Goal: Task Accomplishment & Management: Manage account settings

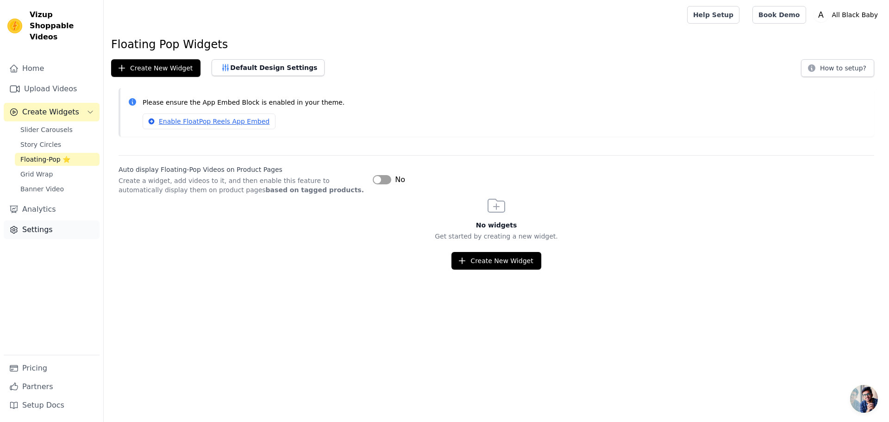
click at [45, 220] on link "Settings" at bounding box center [52, 229] width 96 height 19
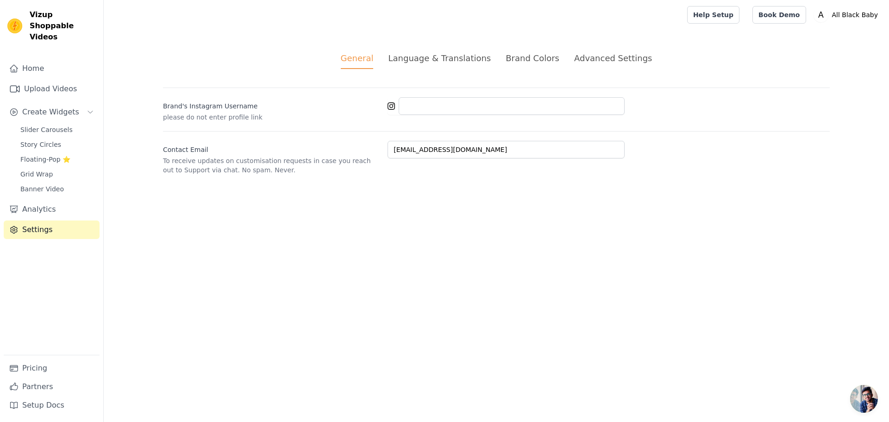
click at [467, 66] on li "Language & Translations" at bounding box center [439, 60] width 103 height 17
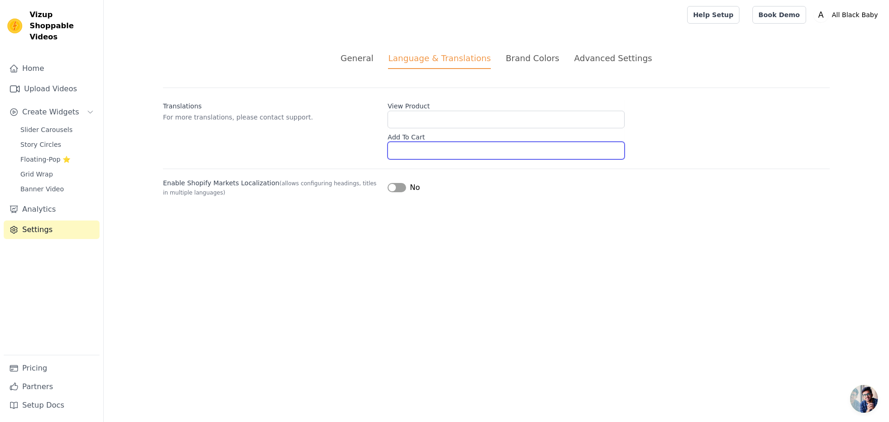
click at [428, 147] on input "Add To Cart" at bounding box center [506, 151] width 237 height 18
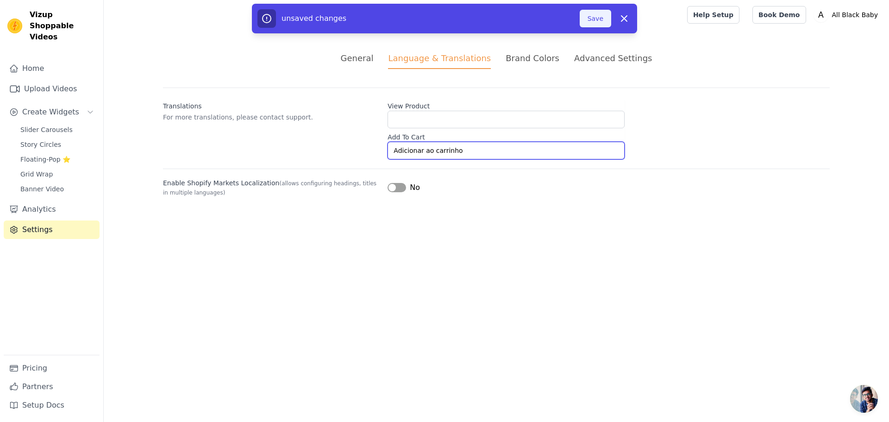
type input "Adicionar ao carrinho"
click at [596, 24] on button "Save" at bounding box center [595, 19] width 31 height 18
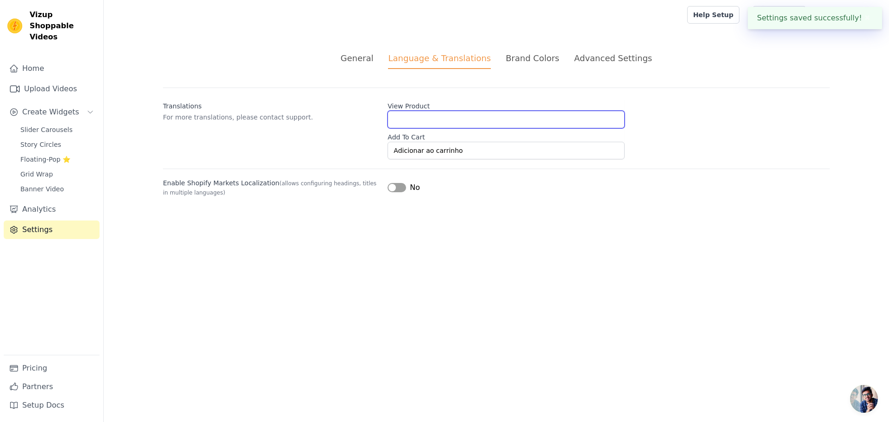
click at [427, 120] on input "View Product" at bounding box center [506, 120] width 237 height 18
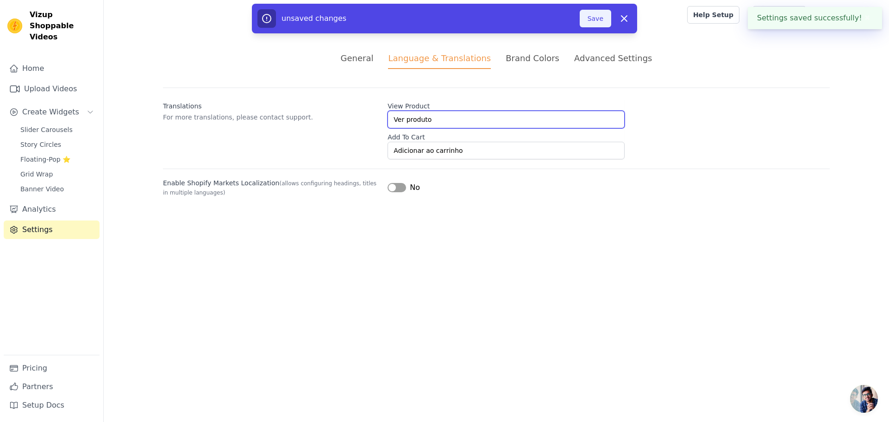
type input "Ver produto"
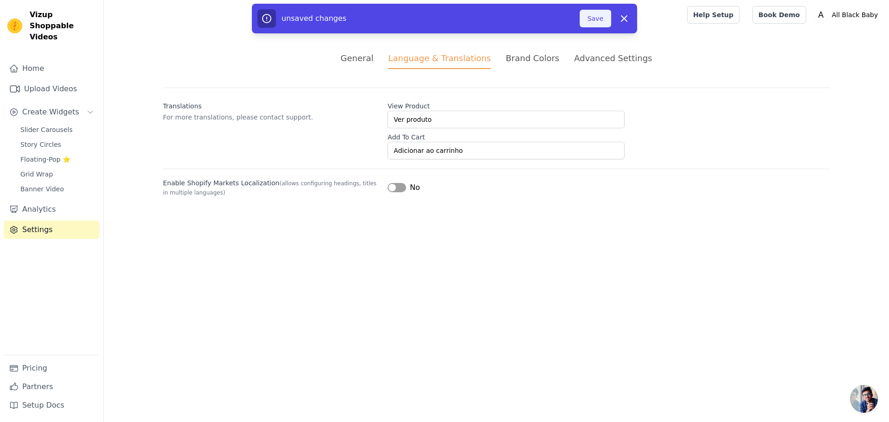
click at [601, 23] on button "Save" at bounding box center [595, 19] width 31 height 18
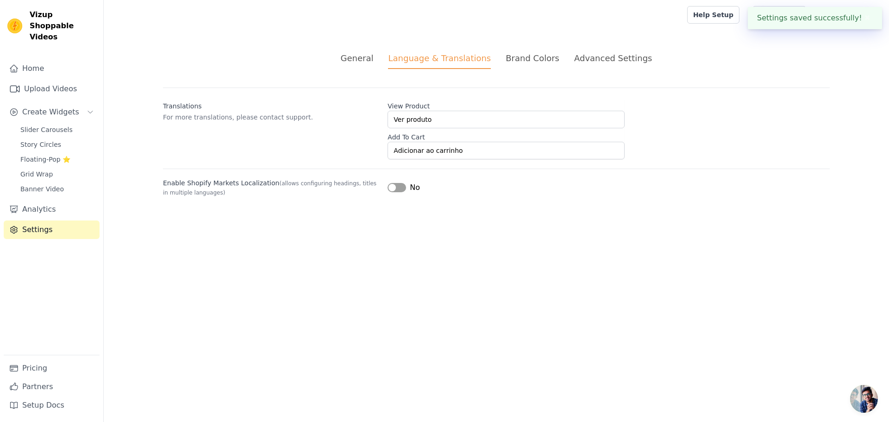
click at [526, 62] on div "Brand Colors" at bounding box center [533, 58] width 54 height 13
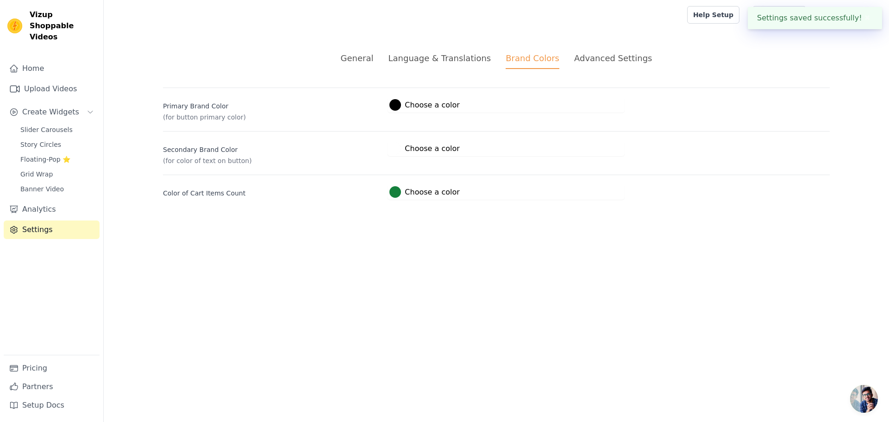
click at [394, 107] on div at bounding box center [395, 105] width 12 height 12
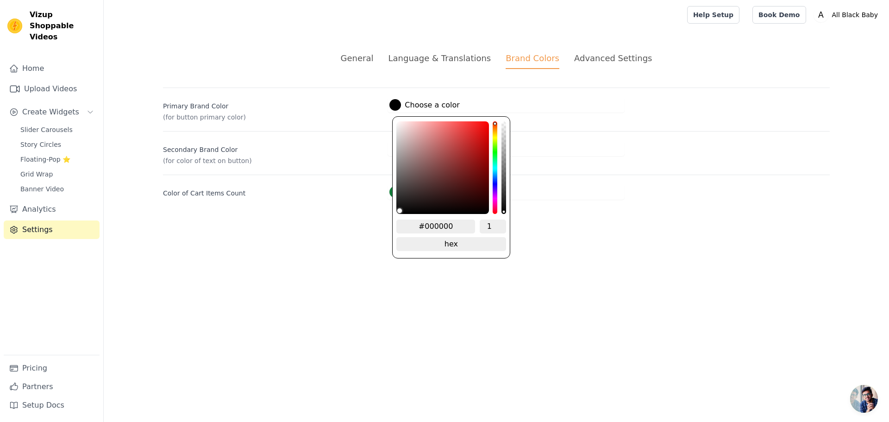
click at [440, 224] on input "#000000" at bounding box center [435, 226] width 79 height 14
type input "#22222"
type input "#222222"
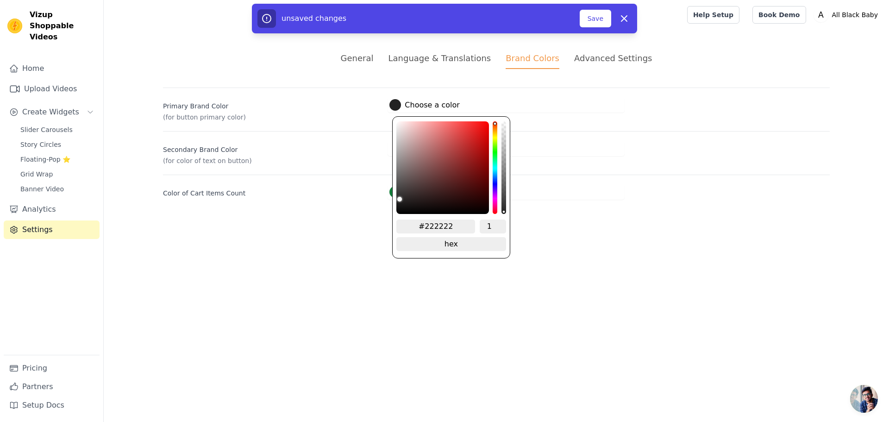
click at [551, 220] on div "General Language & Translations Brand Colors Advanced Settings unsaved changes …" at bounding box center [496, 126] width 711 height 192
click at [394, 107] on div at bounding box center [395, 105] width 12 height 12
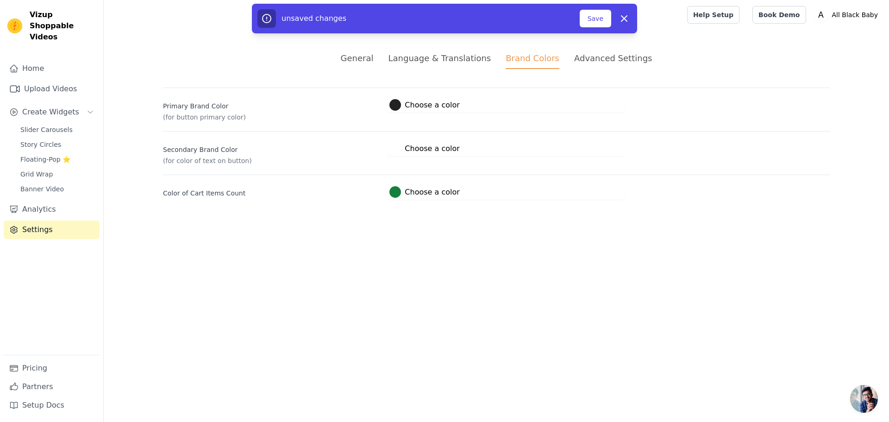
click at [643, 163] on div "Secondary Brand Color (for color of text on button) #ffffff Choose a color #fff…" at bounding box center [496, 148] width 667 height 34
click at [597, 19] on button "Save" at bounding box center [595, 19] width 31 height 18
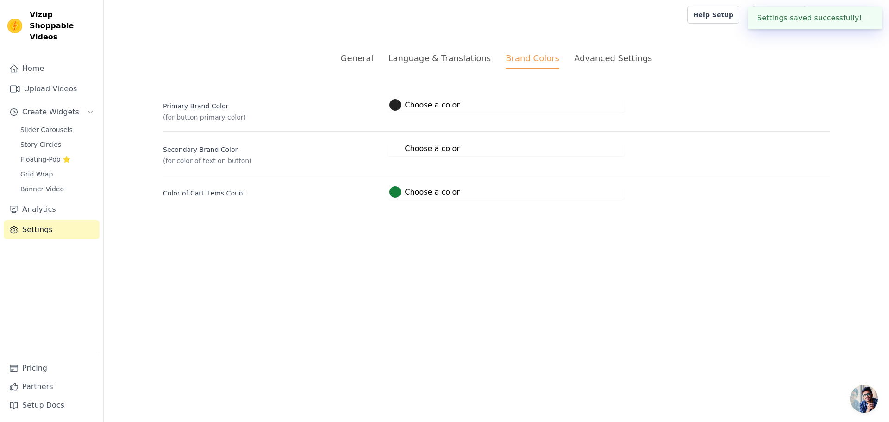
click at [595, 62] on div "Advanced Settings" at bounding box center [613, 58] width 78 height 13
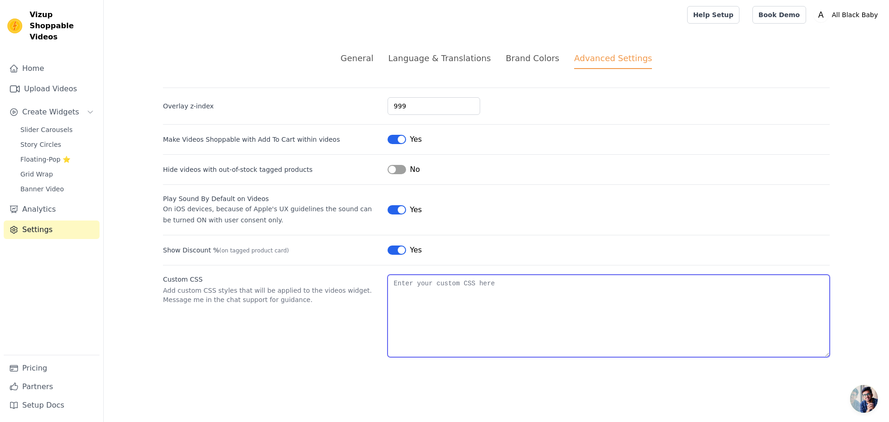
click at [433, 286] on textarea "Custom CSS" at bounding box center [609, 316] width 442 height 82
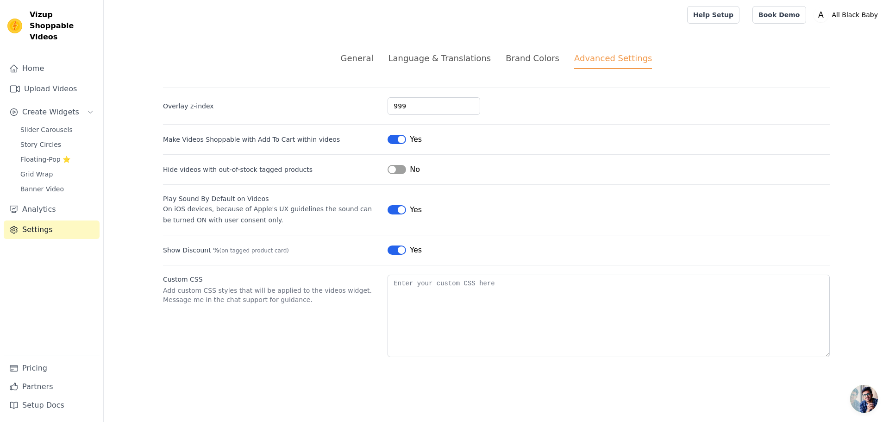
click at [538, 61] on div "Brand Colors" at bounding box center [533, 58] width 54 height 13
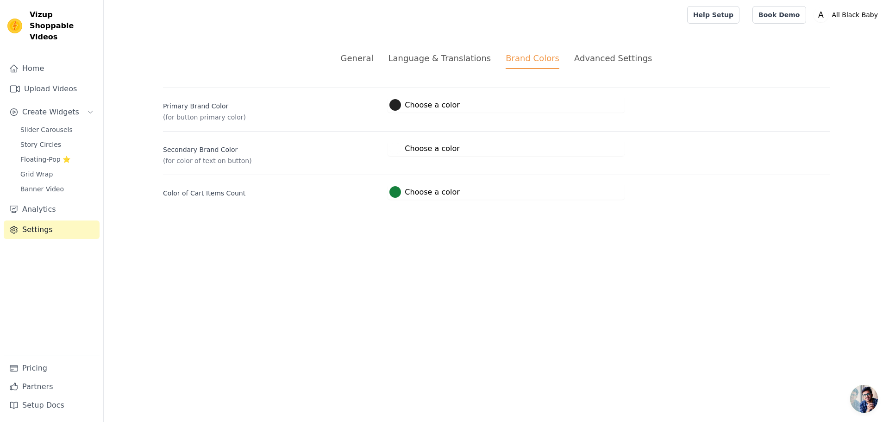
click at [587, 63] on div "Advanced Settings" at bounding box center [613, 58] width 78 height 13
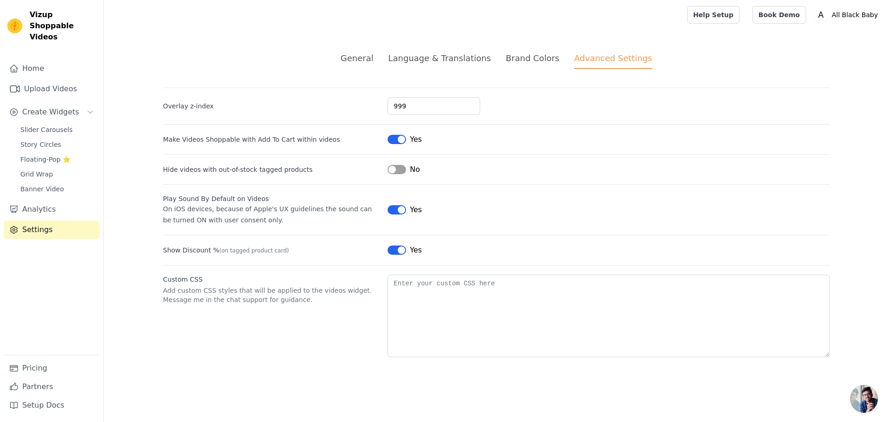
click at [374, 59] on div "General" at bounding box center [357, 58] width 33 height 13
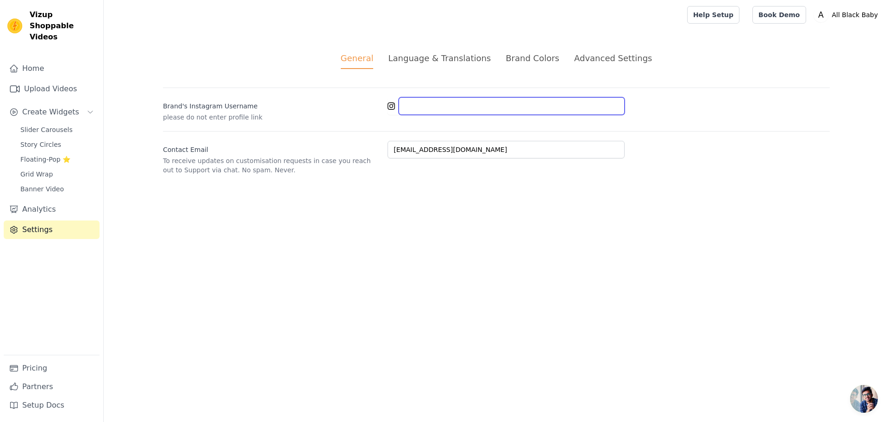
click at [454, 109] on input "Brand's Instagram Username" at bounding box center [512, 106] width 226 height 18
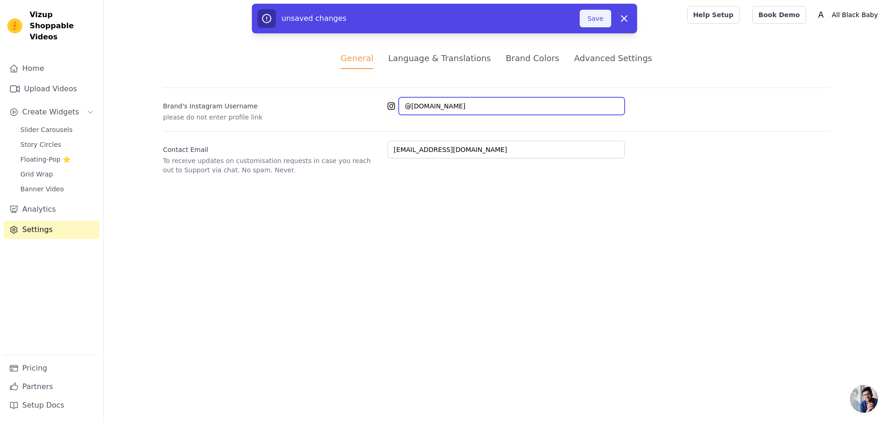
type input "@[DOMAIN_NAME]"
click at [605, 21] on button "Save" at bounding box center [595, 19] width 31 height 18
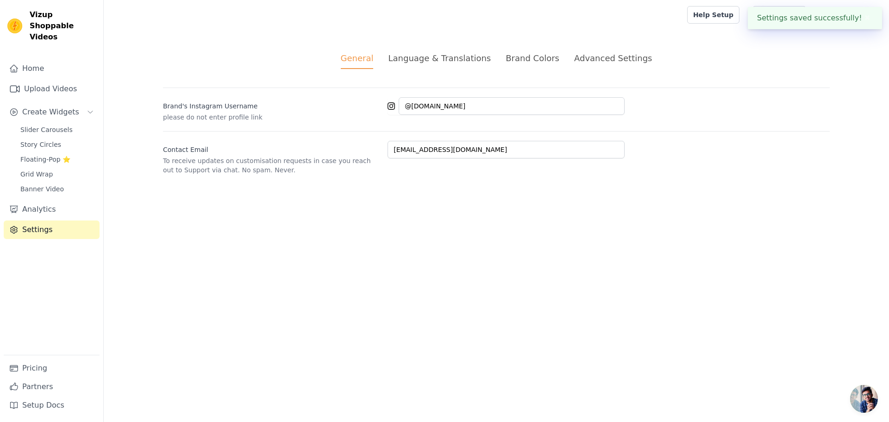
type input "[DOMAIN_NAME]"
click at [444, 197] on html "Vizup Shoppable Videos Home Upload Videos Create Widgets Slider Carousels Story…" at bounding box center [444, 98] width 889 height 197
click at [52, 140] on span "Story Circles" at bounding box center [40, 144] width 41 height 9
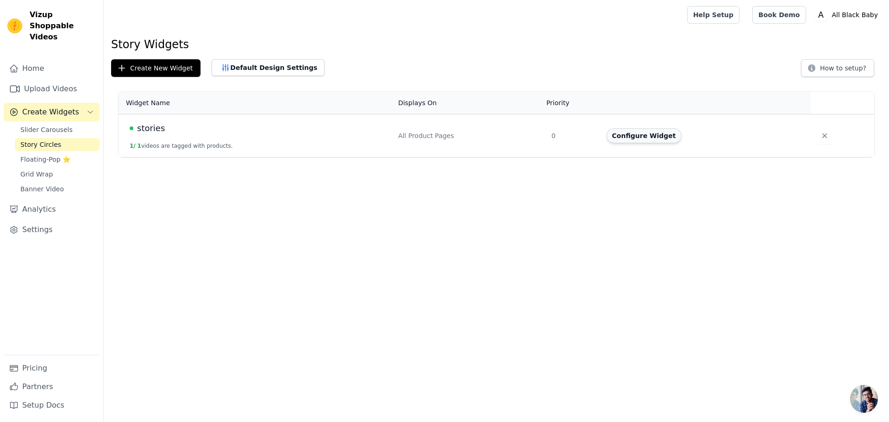
click at [631, 136] on button "Configure Widget" at bounding box center [644, 135] width 75 height 15
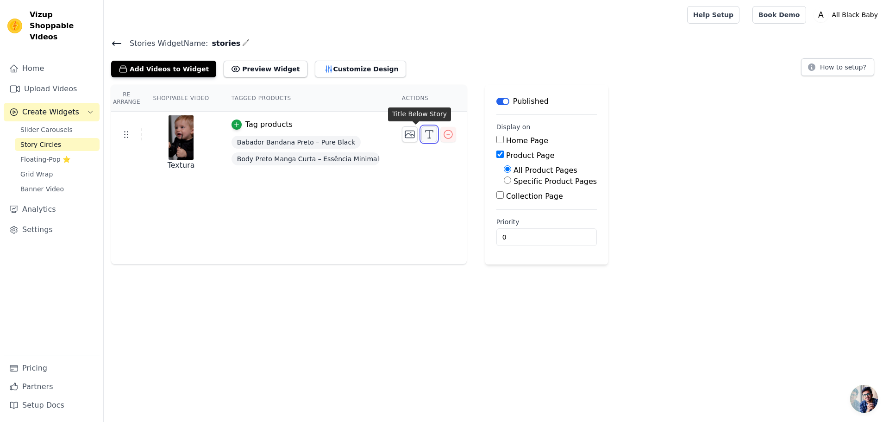
click at [424, 136] on icon "button" at bounding box center [429, 134] width 11 height 11
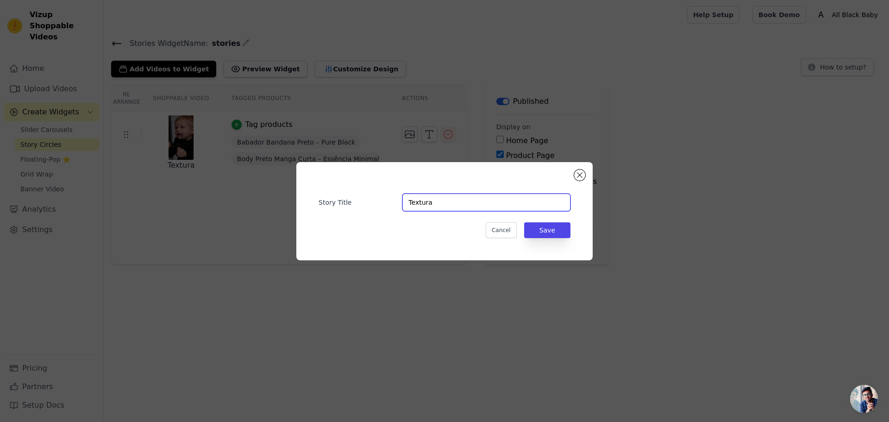
click at [463, 201] on input "Textura" at bounding box center [486, 203] width 168 height 18
click at [463, 201] on input "Story Title" at bounding box center [486, 203] width 168 height 18
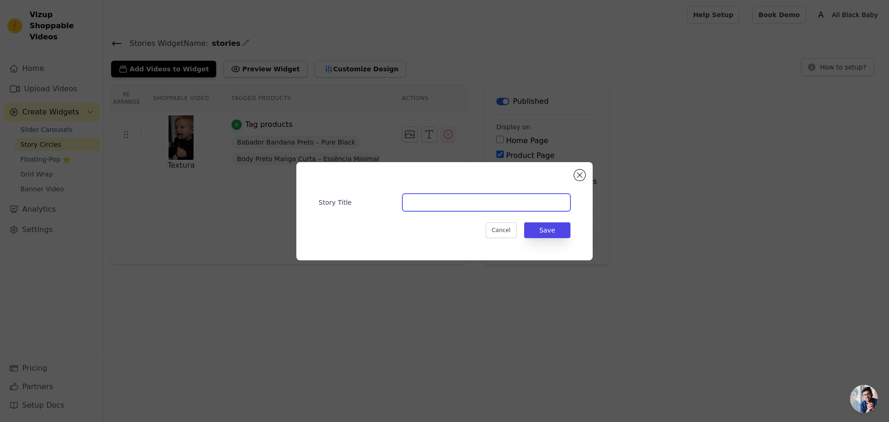
click at [421, 209] on input "Story Title" at bounding box center [486, 203] width 168 height 18
click at [579, 194] on div "Story Title Cancel Save" at bounding box center [444, 211] width 296 height 98
click at [578, 179] on button "Close modal" at bounding box center [579, 174] width 11 height 11
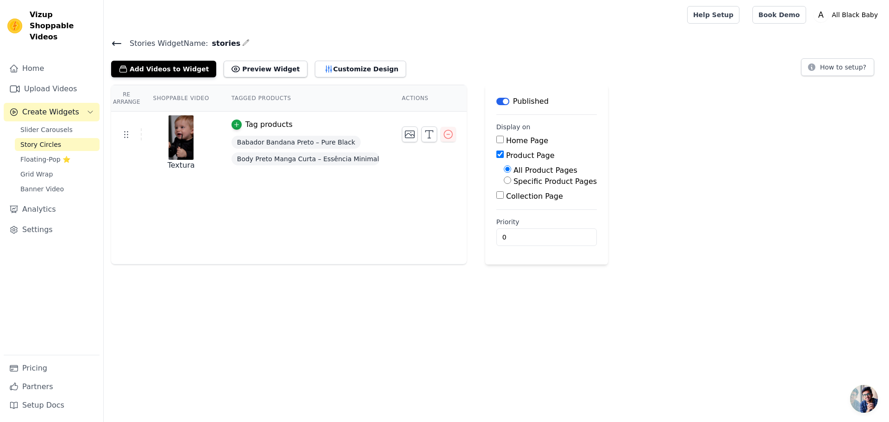
click at [620, 223] on div "Re Arrange Shoppable Video Tagged Products Actions Textura Tag products Babador…" at bounding box center [496, 175] width 785 height 180
